Goal: Communication & Community: Answer question/provide support

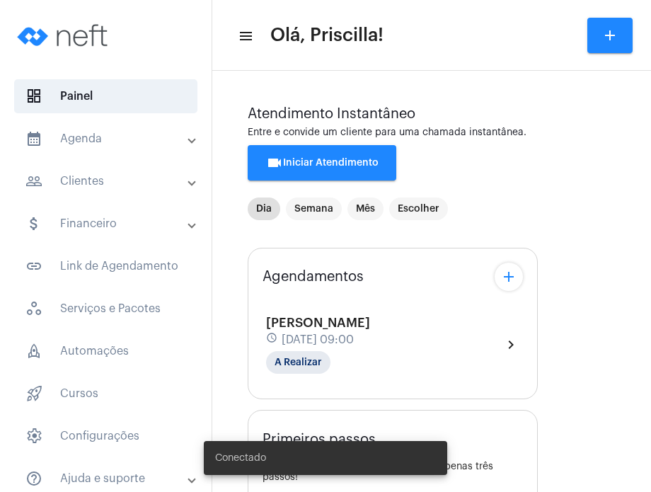
type input "[URL][DOMAIN_NAME]"
click at [418, 342] on div "Carolina Abreu schedule [DATE] 09:00 A Realizar chevron_right" at bounding box center [392, 345] width 253 height 58
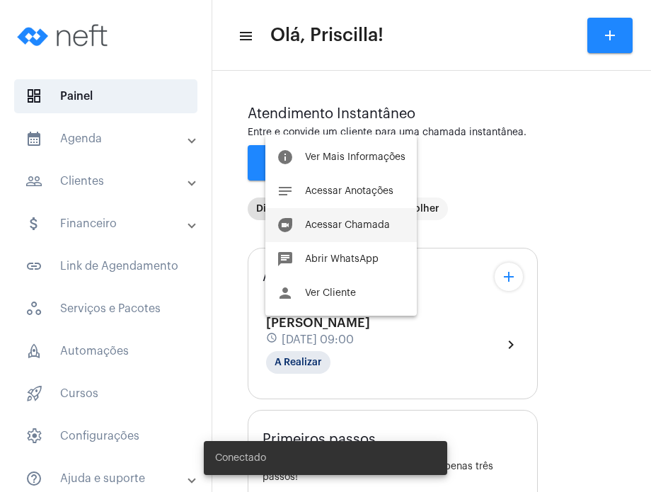
click at [376, 213] on button "duo [PERSON_NAME]" at bounding box center [340, 225] width 151 height 34
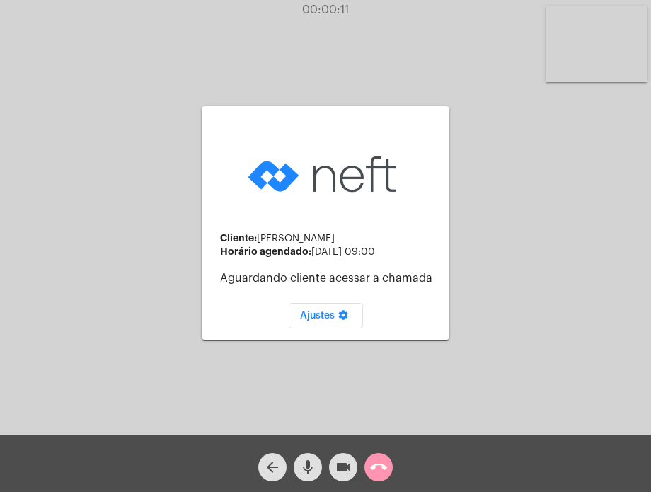
click at [599, 297] on div "Cliente: [PERSON_NAME] agendado: [DATE] 09:00 Aguardando cliente acessar a cham…" at bounding box center [325, 221] width 648 height 435
